Goal: Information Seeking & Learning: Learn about a topic

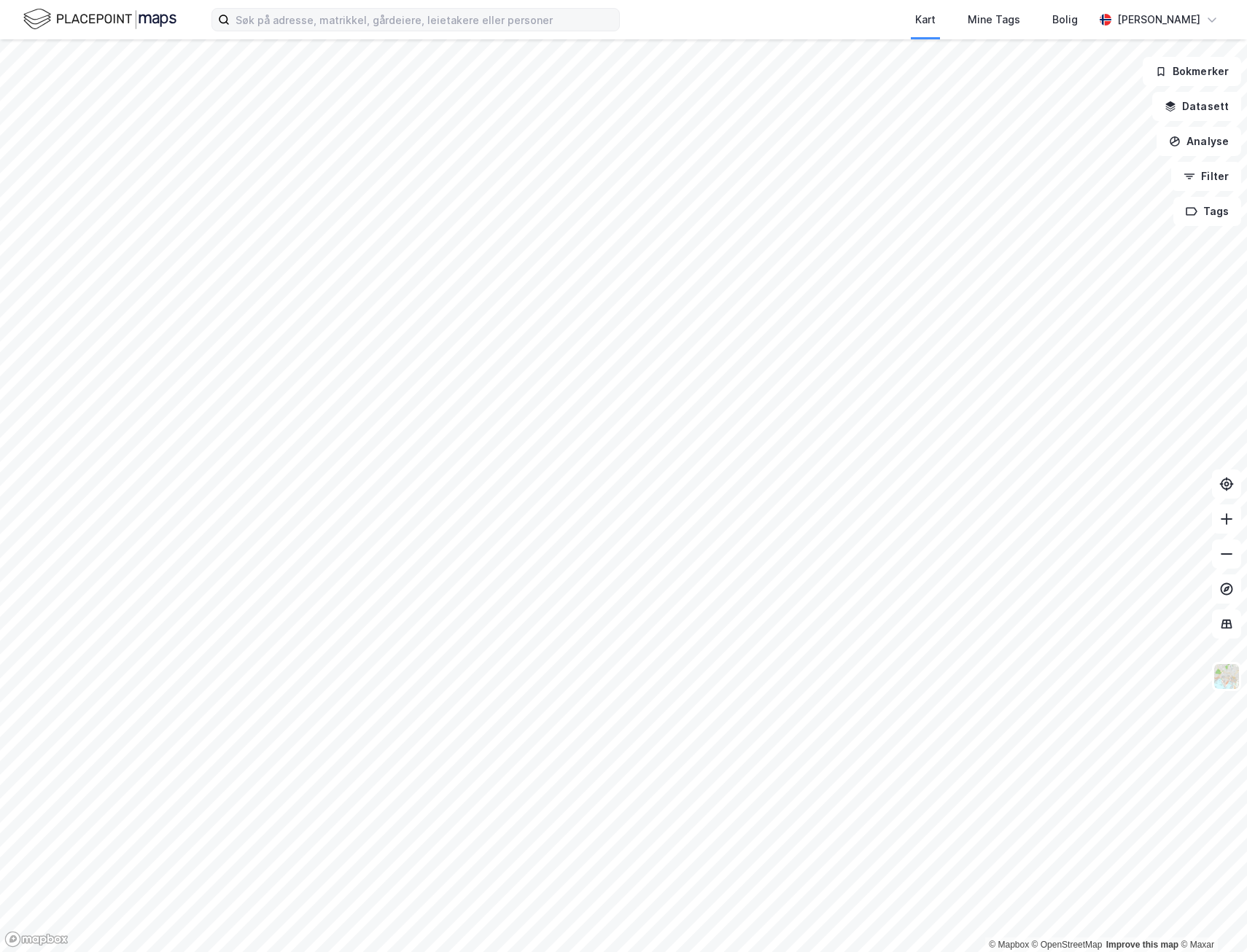
click at [303, 27] on label at bounding box center [416, 20] width 408 height 24
click at [303, 27] on input at bounding box center [424, 20] width 389 height 22
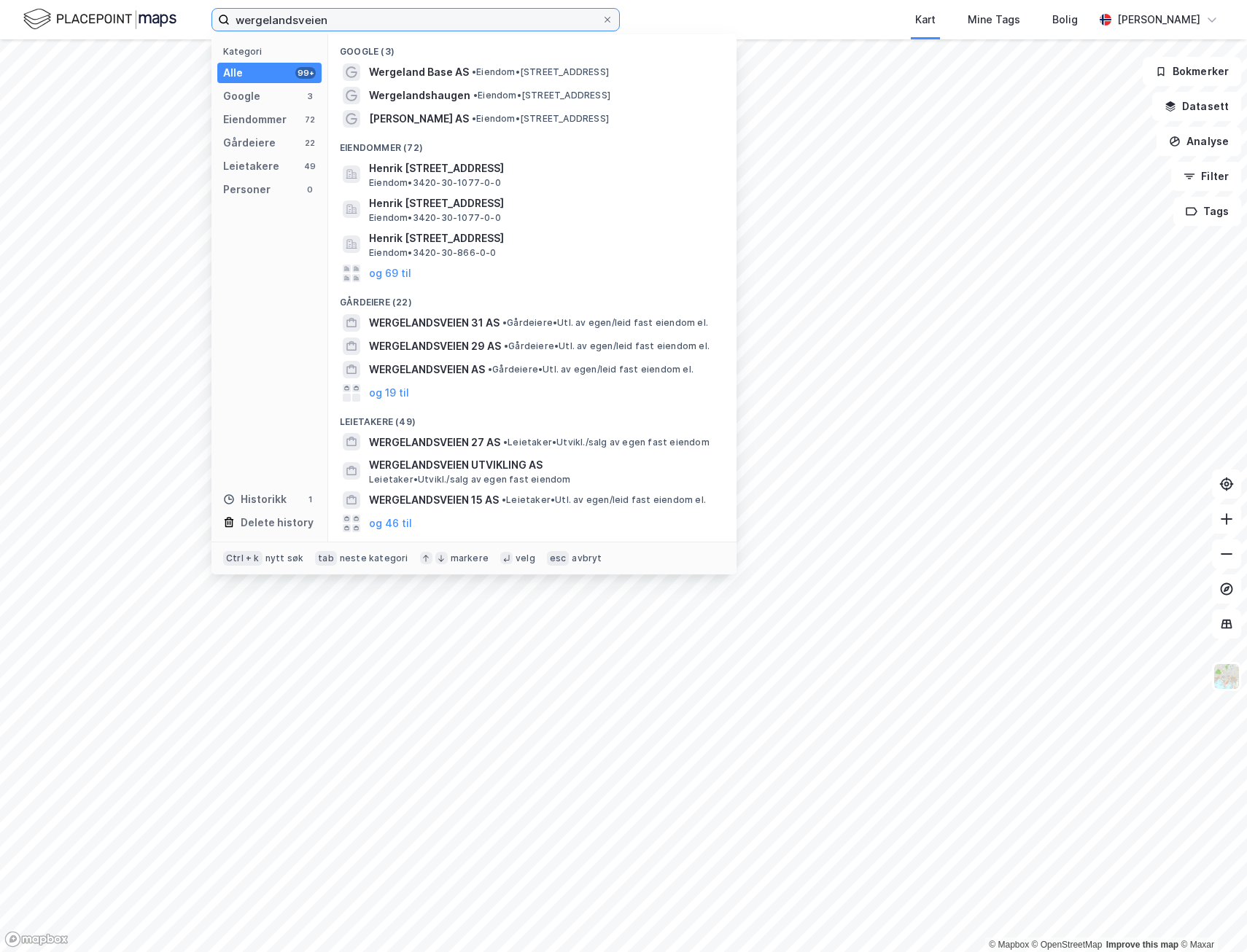
type input "wergelandsveien"
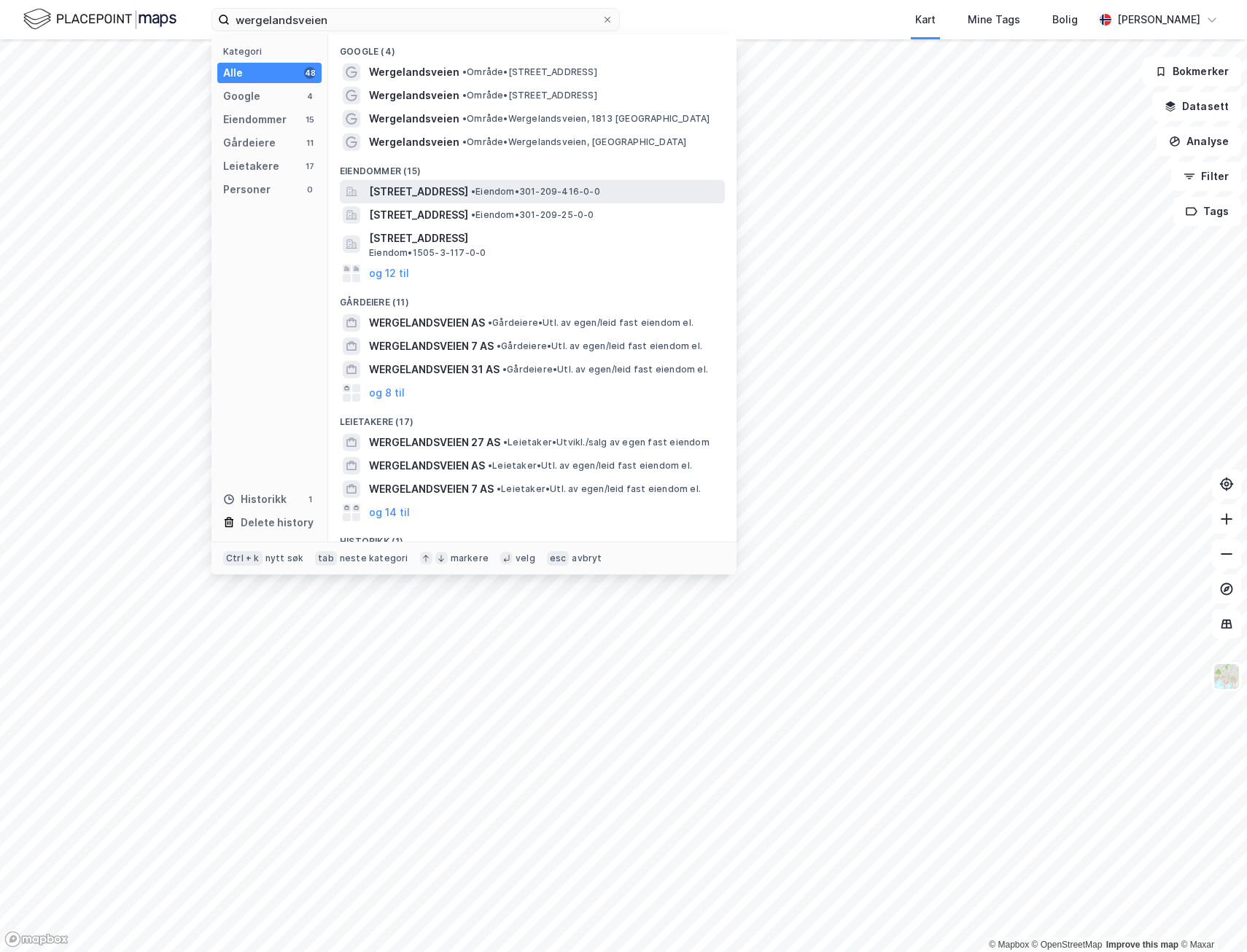
click at [468, 190] on span "[STREET_ADDRESS]" at bounding box center [418, 191] width 99 height 17
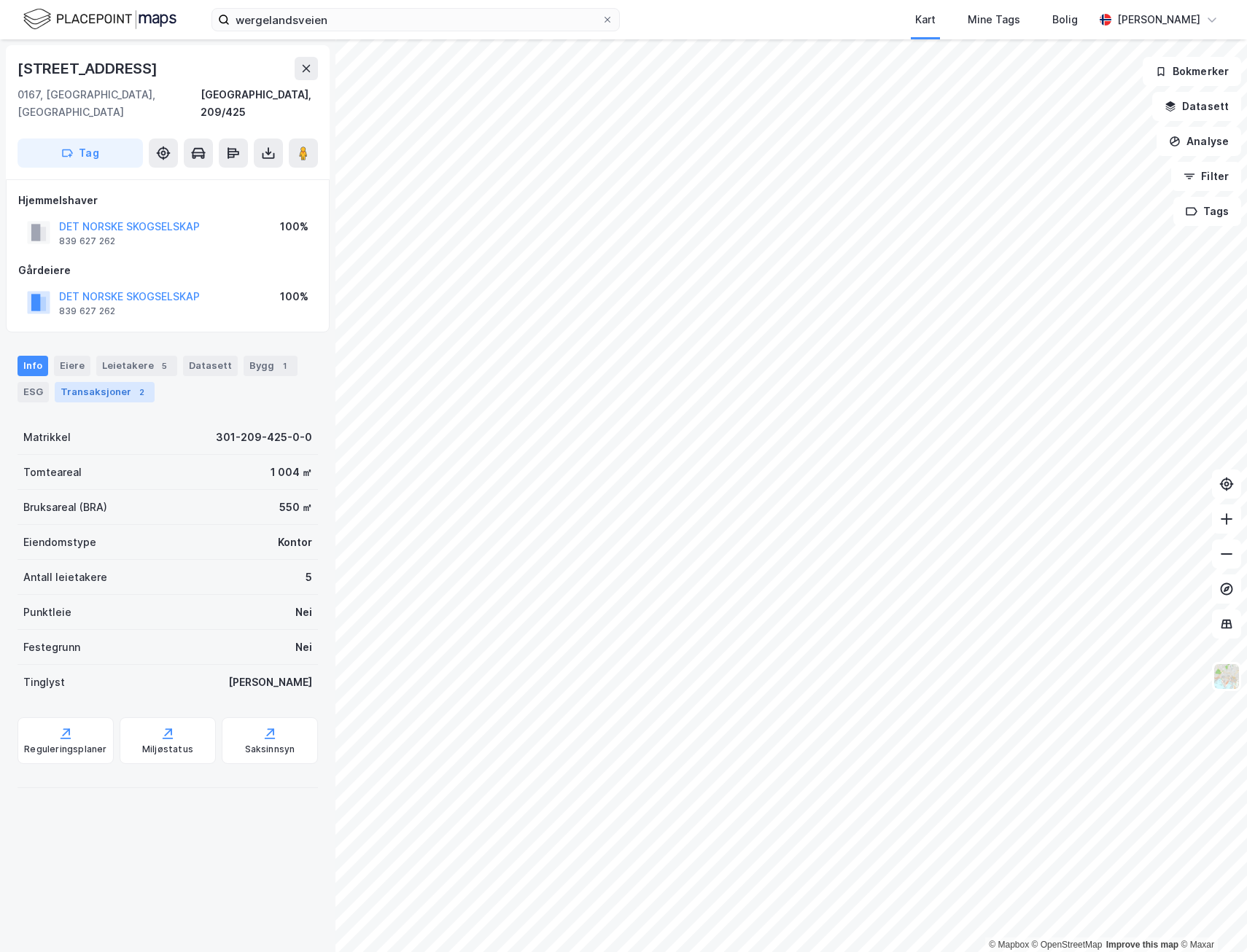
click at [88, 382] on div "Transaksjoner 2" at bounding box center [105, 392] width 100 height 20
